Goal: Information Seeking & Learning: Learn about a topic

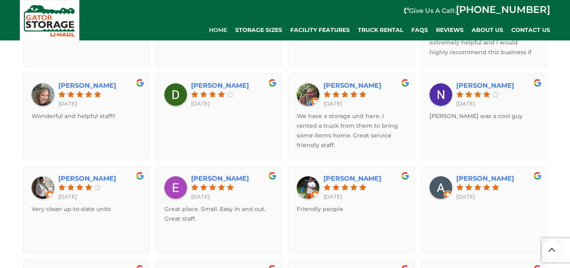
scroll to position [1452, 0]
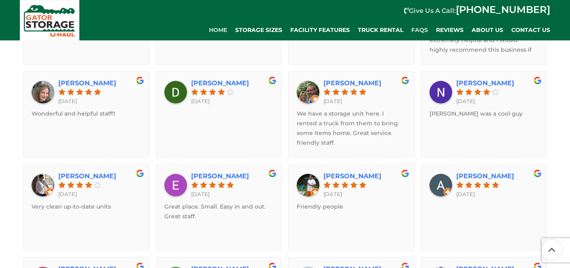
click at [418, 31] on span "FAQs" at bounding box center [419, 30] width 17 height 7
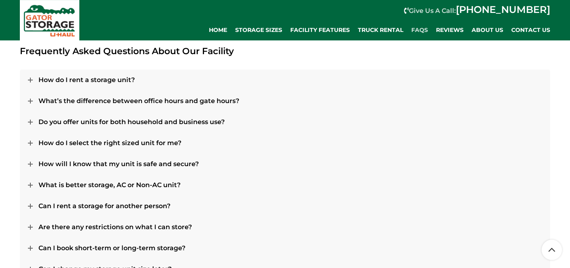
scroll to position [352, 0]
click at [29, 185] on icon at bounding box center [30, 185] width 5 height 5
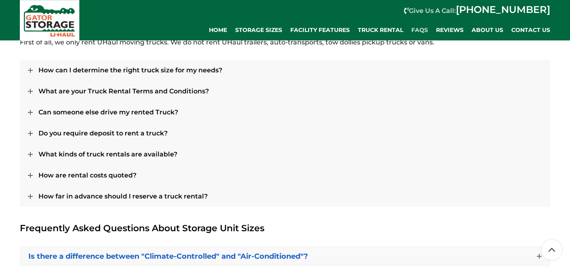
scroll to position [877, 0]
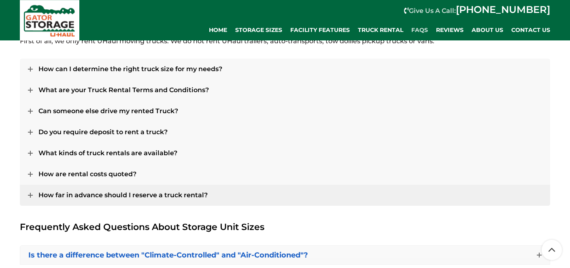
click at [31, 196] on icon at bounding box center [30, 195] width 5 height 5
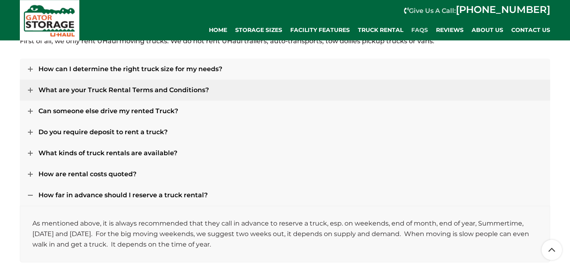
click at [29, 90] on icon at bounding box center [30, 90] width 5 height 5
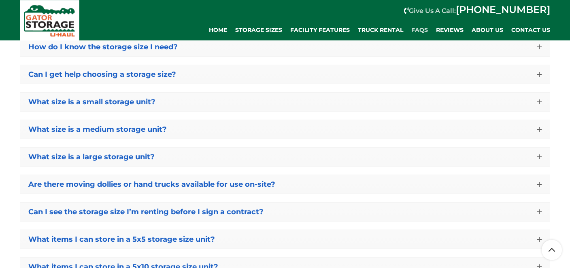
scroll to position [1259, 0]
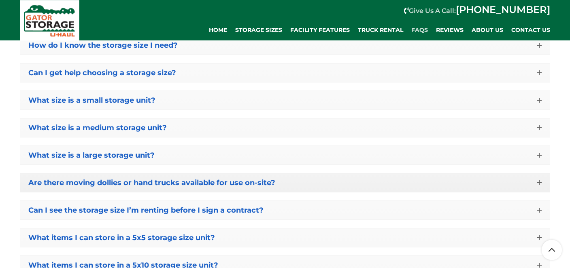
click at [538, 181] on icon at bounding box center [539, 183] width 5 height 5
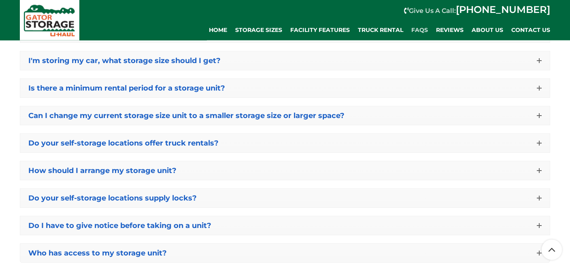
scroll to position [1802, 0]
click at [538, 141] on icon at bounding box center [539, 143] width 5 height 5
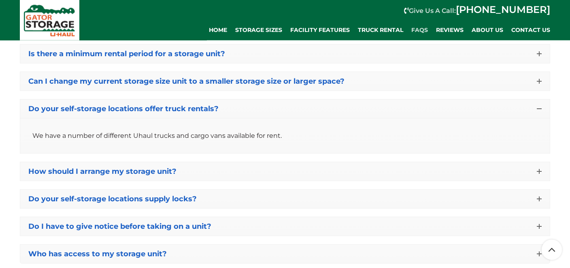
scroll to position [1801, 0]
click at [539, 169] on icon at bounding box center [539, 171] width 5 height 5
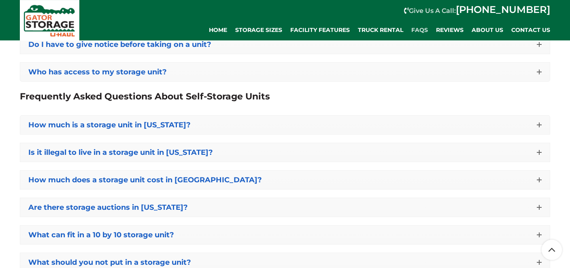
scroll to position [2100, 0]
click at [541, 150] on icon at bounding box center [539, 152] width 5 height 5
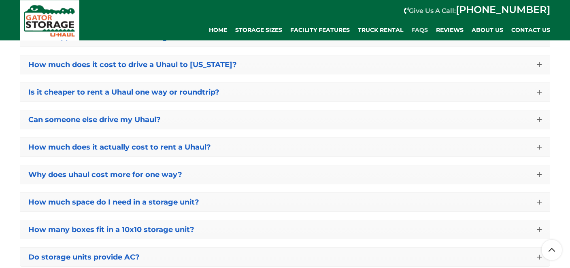
scroll to position [2799, 0]
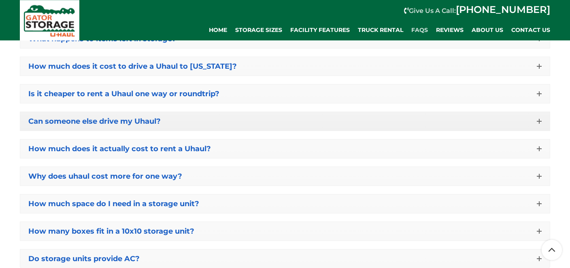
click at [540, 112] on link "Can someone else drive my Uhaul?" at bounding box center [285, 121] width 530 height 19
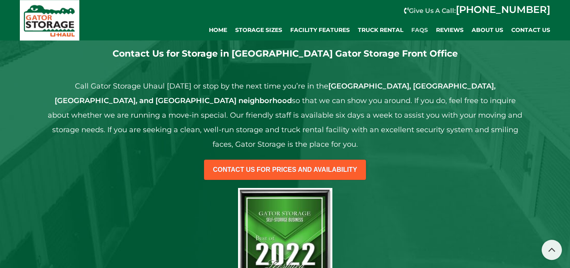
scroll to position [3099, 0]
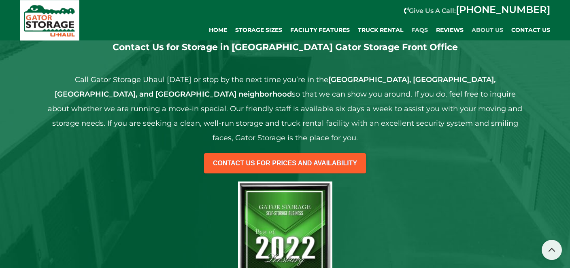
click at [481, 30] on span "About Us" at bounding box center [488, 30] width 32 height 7
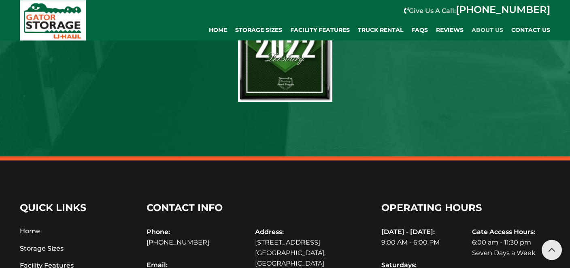
scroll to position [950, 0]
